Goal: Task Accomplishment & Management: Manage account settings

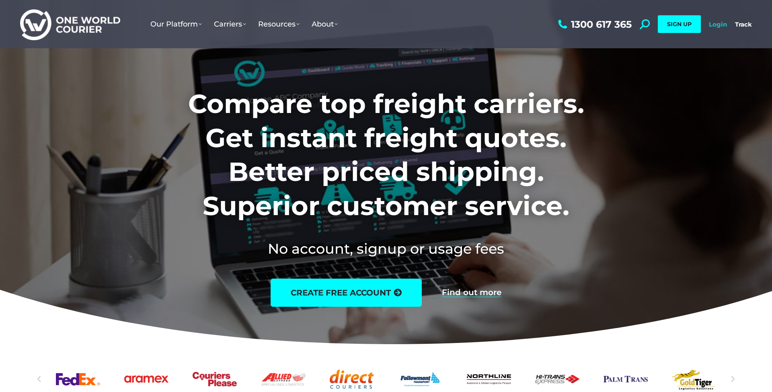
click at [723, 23] on link "Login" at bounding box center [718, 25] width 18 height 8
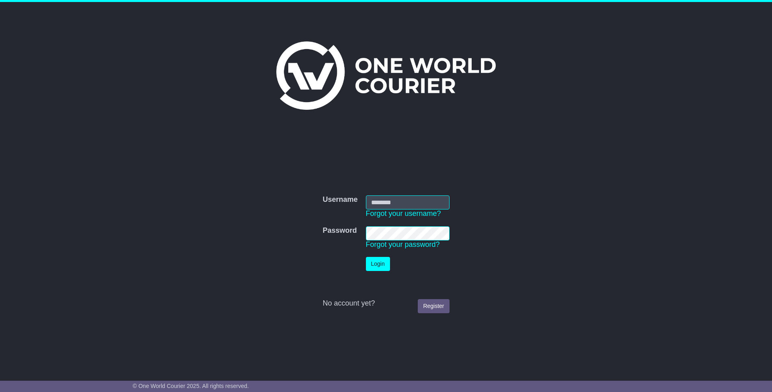
click at [0, 392] on nordpass-portal at bounding box center [0, 392] width 0 height 0
type input "**********"
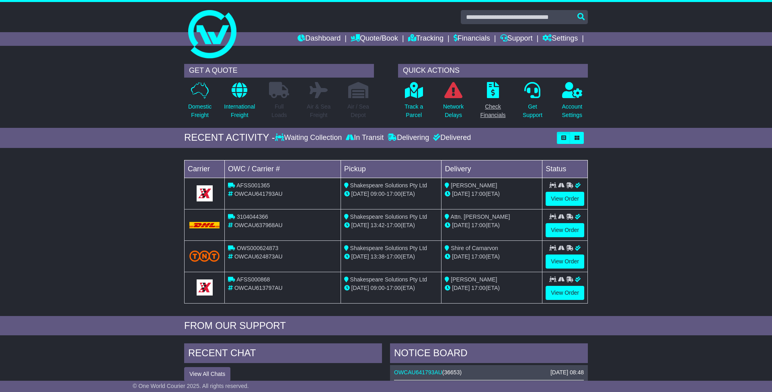
click at [494, 107] on p "Check Financials" at bounding box center [493, 111] width 25 height 17
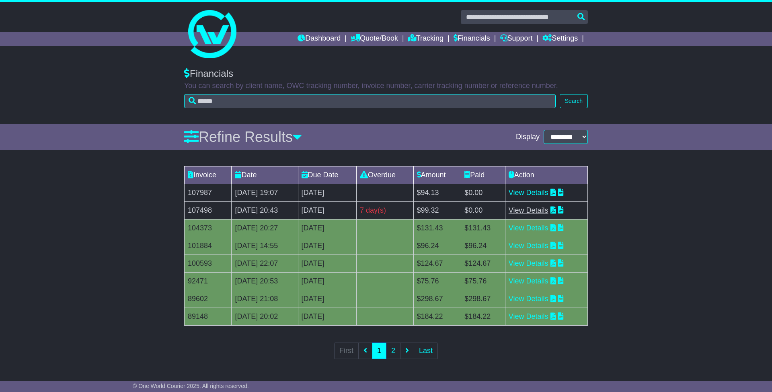
click at [547, 211] on link "View Details" at bounding box center [529, 210] width 40 height 8
click at [560, 39] on link "Settings" at bounding box center [560, 39] width 35 height 14
click at [304, 38] on link "Dashboard" at bounding box center [319, 39] width 43 height 14
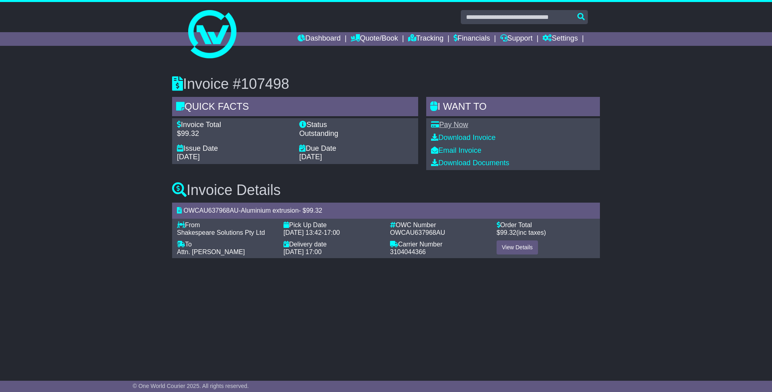
click at [455, 125] on link "Pay Now" at bounding box center [449, 125] width 37 height 8
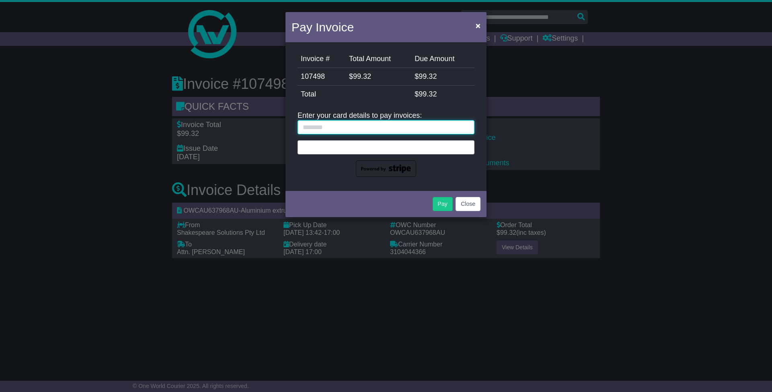
click at [375, 131] on input "text" at bounding box center [386, 127] width 177 height 14
click at [455, 172] on div at bounding box center [386, 148] width 177 height 57
click at [369, 129] on input "text" at bounding box center [386, 127] width 177 height 14
type input "**********"
click at [0, 392] on nordpass-autofill-portal at bounding box center [0, 392] width 0 height 0
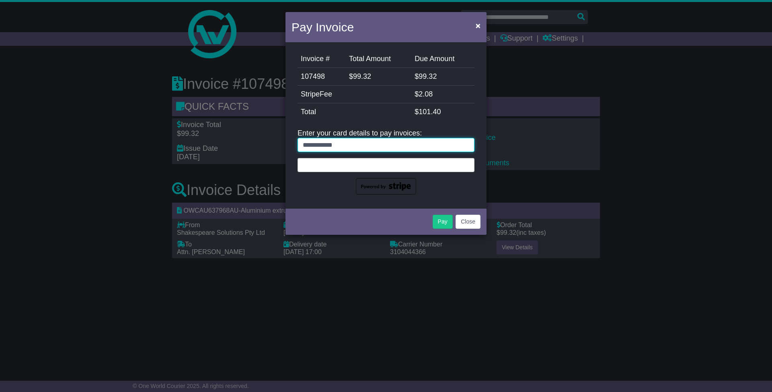
click at [380, 146] on input "**********" at bounding box center [386, 145] width 177 height 14
click at [443, 224] on button "Pay" at bounding box center [443, 222] width 20 height 14
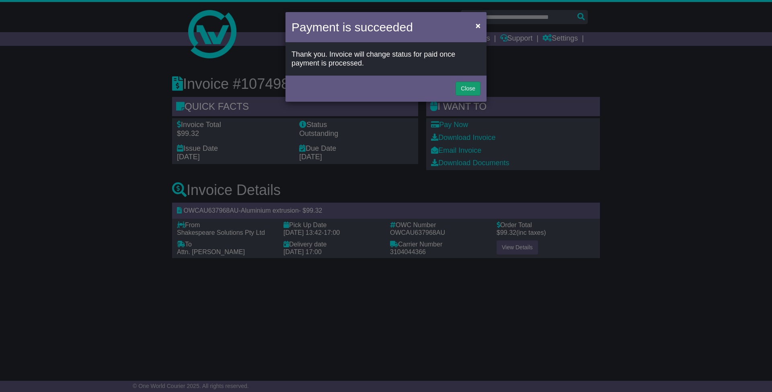
click at [470, 87] on button "Close" at bounding box center [468, 89] width 25 height 14
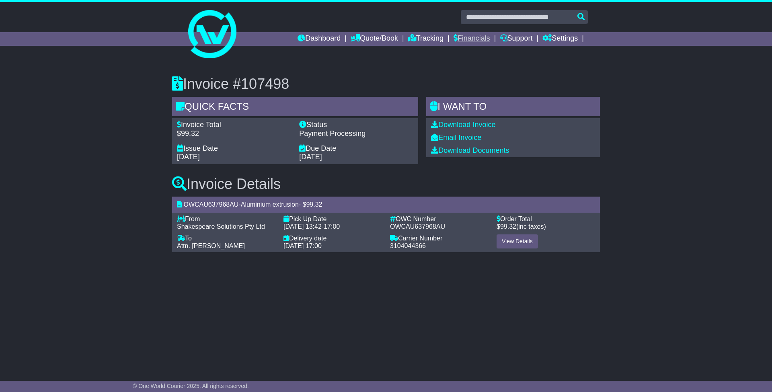
click at [460, 40] on link "Financials" at bounding box center [472, 39] width 37 height 14
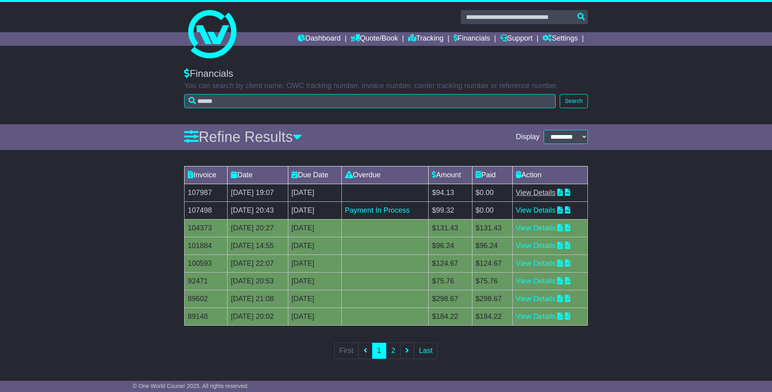
click at [545, 194] on link "View Details" at bounding box center [536, 193] width 40 height 8
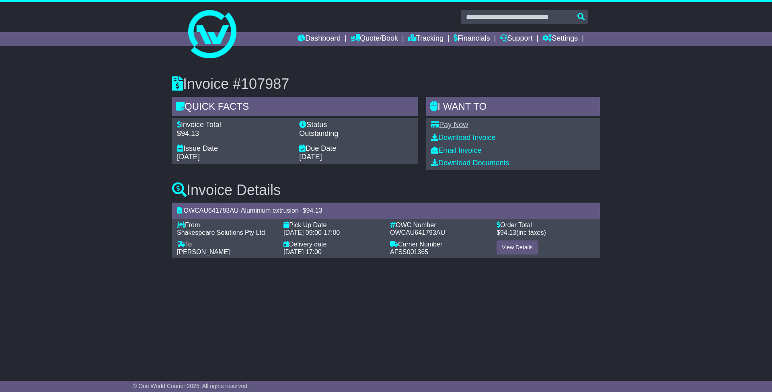
click at [460, 125] on link "Pay Now" at bounding box center [449, 125] width 37 height 8
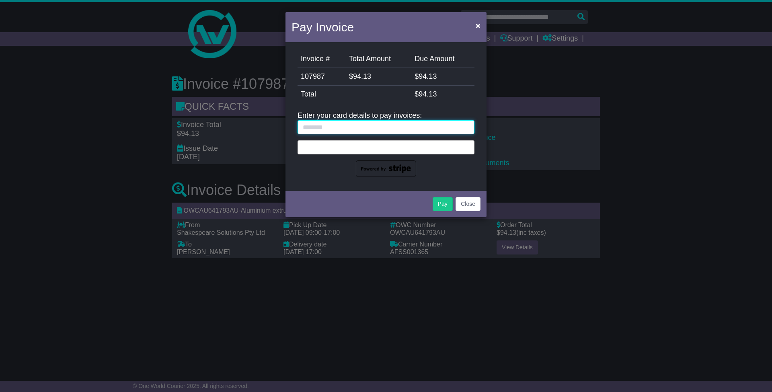
click at [365, 129] on input "text" at bounding box center [386, 127] width 177 height 14
click at [465, 182] on div "Invoice # Total Amount Due Amount 107987 $ 94.13 $ 94.13 StripeFee $ 0.00 Total…" at bounding box center [386, 116] width 201 height 145
click at [339, 128] on input "text" at bounding box center [386, 127] width 177 height 14
paste input "**********"
type input "**********"
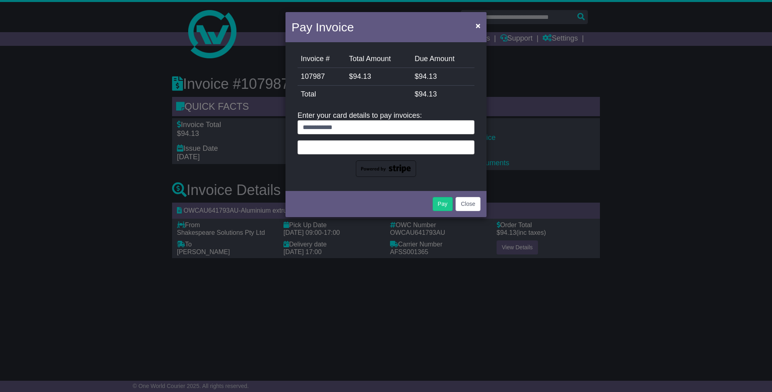
click at [0, 392] on nordpass-autofill-portal at bounding box center [0, 392] width 0 height 0
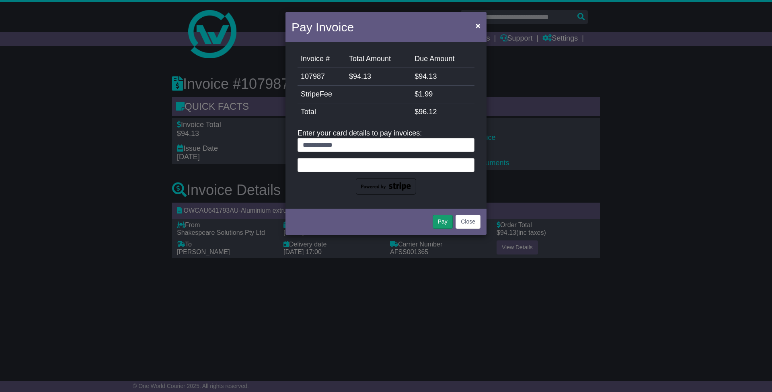
click at [441, 224] on button "Pay" at bounding box center [443, 222] width 20 height 14
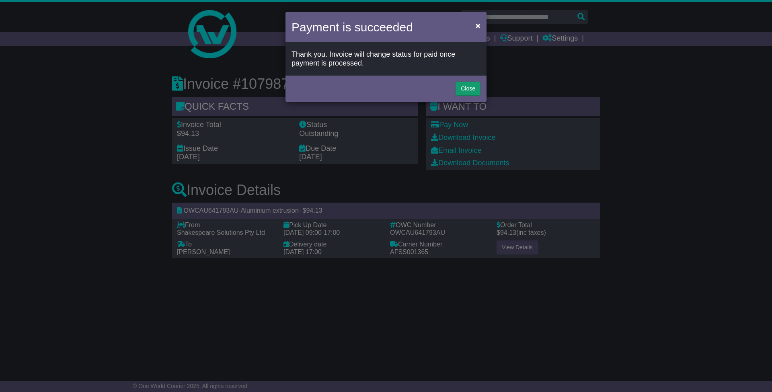
click at [466, 89] on button "Close" at bounding box center [468, 89] width 25 height 14
